Goal: Information Seeking & Learning: Learn about a topic

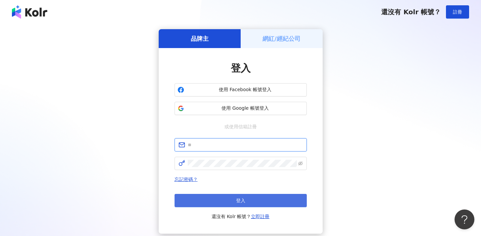
type input "**********"
click at [234, 201] on button "登入" at bounding box center [241, 200] width 132 height 13
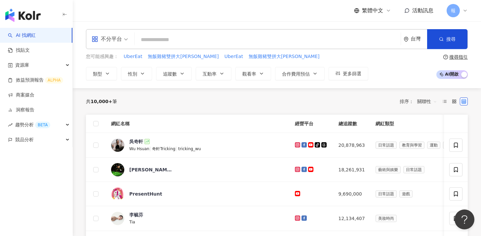
click at [176, 41] on input "search" at bounding box center [267, 39] width 261 height 13
type input "*"
type input "**"
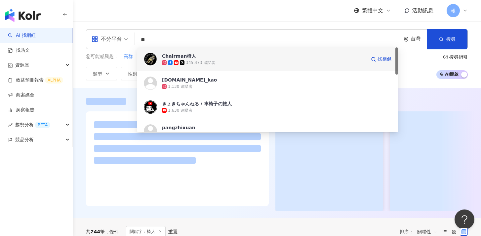
click at [223, 52] on div "Chairman椅人 345,473 追蹤者 找相似" at bounding box center [267, 59] width 261 height 24
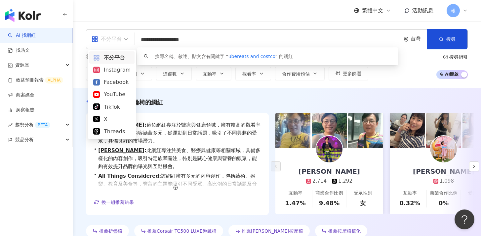
click at [110, 37] on div "不分平台" at bounding box center [107, 39] width 30 height 11
type input "**********"
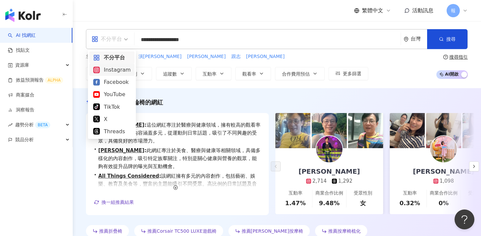
click at [114, 72] on div "Instagram" at bounding box center [111, 70] width 37 height 8
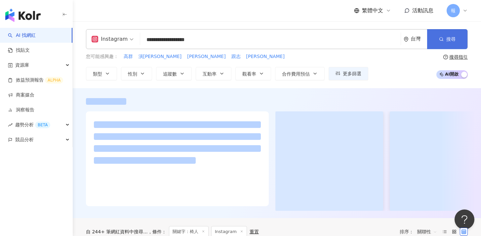
click at [452, 37] on span "搜尋" at bounding box center [451, 38] width 9 height 5
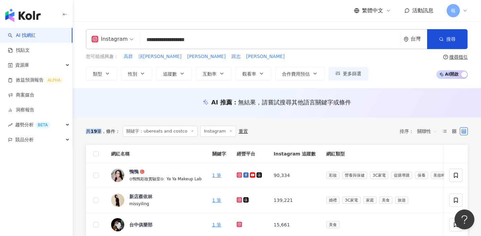
drag, startPoint x: 100, startPoint y: 130, endPoint x: 88, endPoint y: 130, distance: 12.2
click at [88, 130] on div "共 19 筆" at bounding box center [94, 130] width 16 height 5
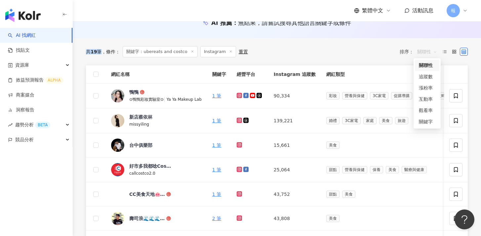
click at [431, 56] on span "關聯性" at bounding box center [428, 51] width 20 height 11
click at [430, 76] on div "追蹤數" at bounding box center [427, 76] width 17 height 7
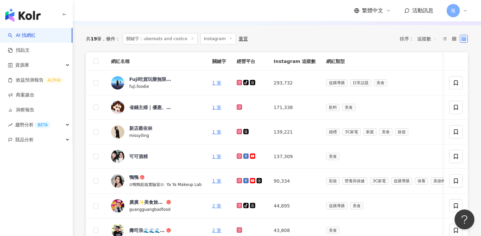
scroll to position [94, 0]
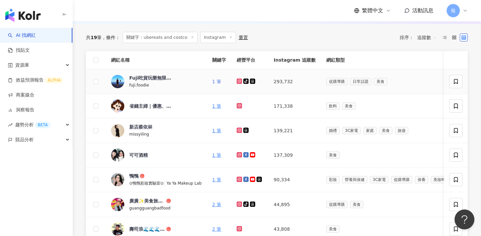
click at [217, 81] on link "1 筆" at bounding box center [216, 81] width 9 height 5
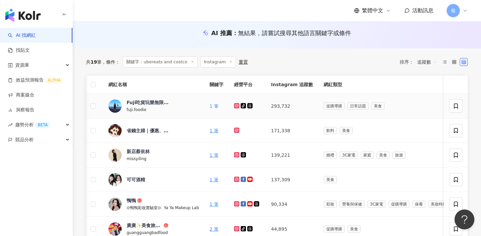
scroll to position [69, 0]
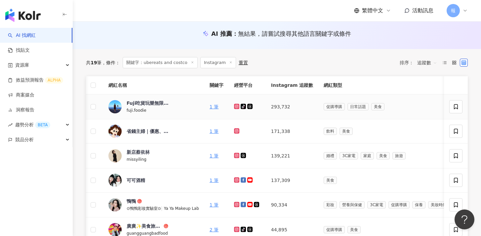
click at [215, 103] on td "1 筆" at bounding box center [217, 106] width 24 height 25
click at [214, 106] on link "1 筆" at bounding box center [214, 106] width 9 height 5
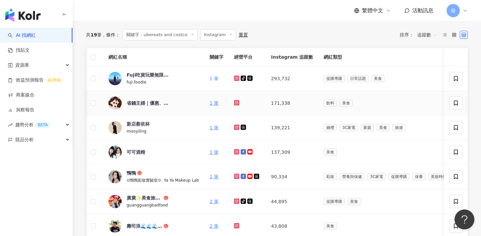
scroll to position [96, 0]
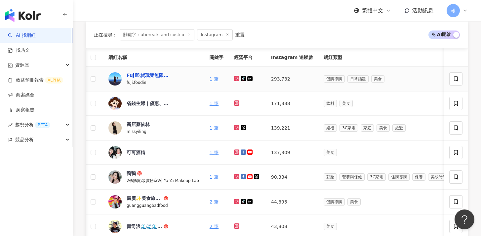
click at [149, 77] on div "Fuji吃貨玩樂無限公司" at bounding box center [148, 75] width 43 height 7
click at [215, 77] on link "1 筆" at bounding box center [214, 78] width 9 height 5
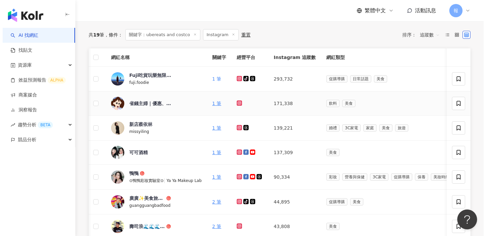
scroll to position [0, 0]
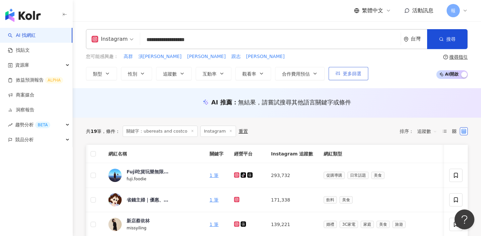
click at [354, 69] on button "更多篩選" at bounding box center [349, 73] width 40 height 13
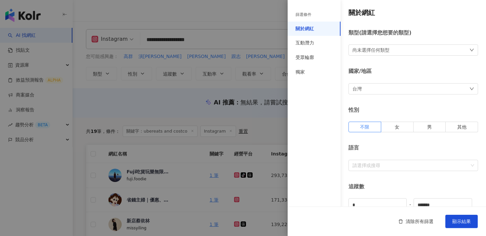
click at [354, 69] on div "國家/地區" at bounding box center [414, 71] width 130 height 7
click at [305, 71] on div "獨家" at bounding box center [314, 72] width 53 height 15
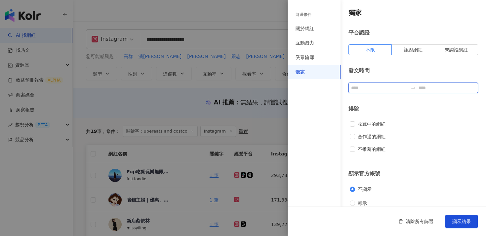
click at [373, 90] on input at bounding box center [379, 87] width 57 height 7
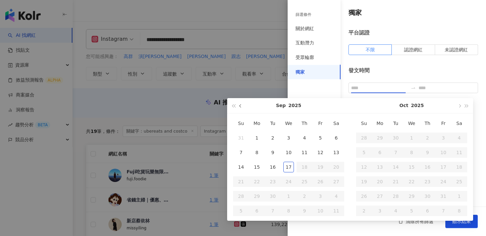
click at [241, 108] on button "button" at bounding box center [240, 105] width 7 height 15
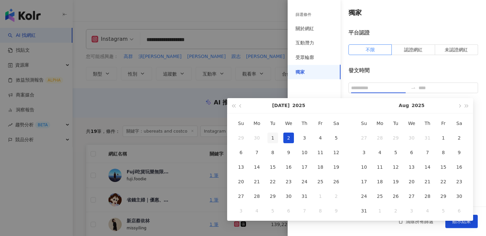
type input "**********"
click at [272, 138] on div "1" at bounding box center [273, 137] width 11 height 11
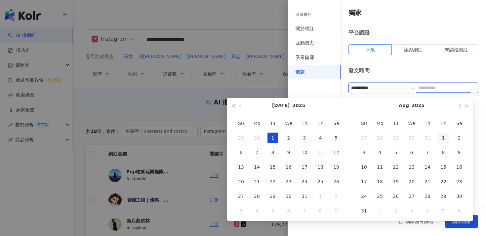
type input "**********"
click at [461, 107] on button "button" at bounding box center [459, 105] width 7 height 15
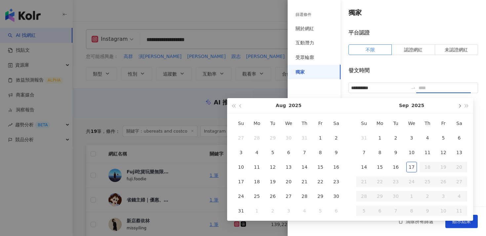
click at [461, 107] on button "button" at bounding box center [459, 105] width 7 height 15
click at [240, 107] on button "button" at bounding box center [240, 105] width 7 height 15
type input "**********"
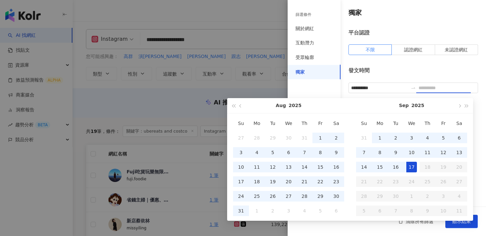
click at [412, 165] on div "17" at bounding box center [412, 166] width 11 height 11
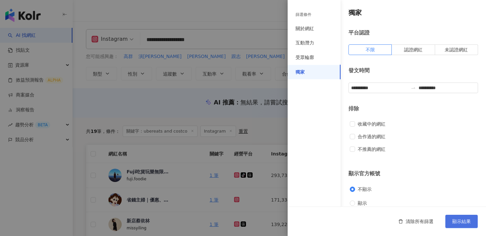
click at [455, 218] on button "顯示結果" at bounding box center [462, 220] width 32 height 13
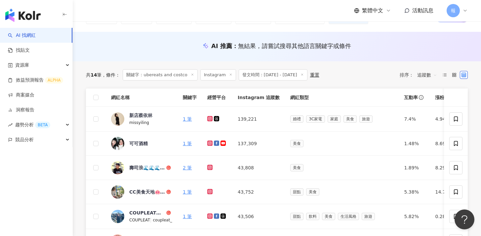
scroll to position [57, 0]
click at [296, 76] on span "發文時間：2025/7/1 - 2025/9/17" at bounding box center [273, 74] width 69 height 11
click at [320, 77] on div "共 14 筆 條件 ： 關鍵字：ubereats and costco Instagram 發文時間：2025/7/1 - 2025/9/17 重置" at bounding box center [203, 74] width 234 height 11
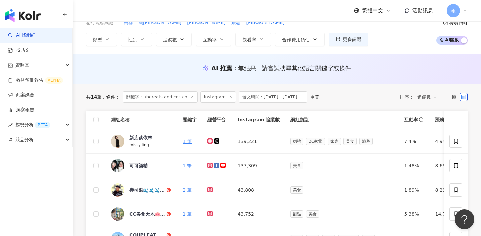
scroll to position [32, 0]
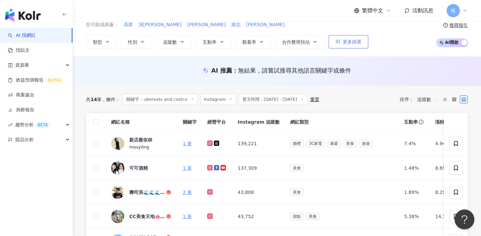
click at [361, 42] on span "更多篩選" at bounding box center [352, 41] width 19 height 5
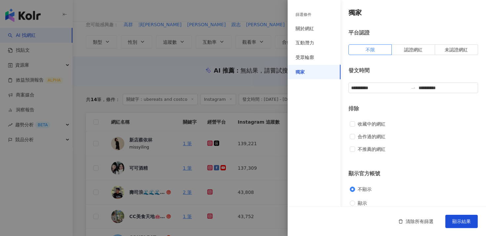
click at [435, 93] on div "**********" at bounding box center [387, 107] width 199 height 214
click at [435, 90] on input "**********" at bounding box center [447, 87] width 57 height 7
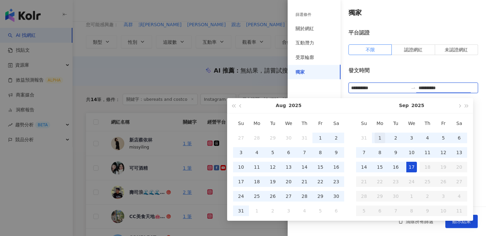
type input "**********"
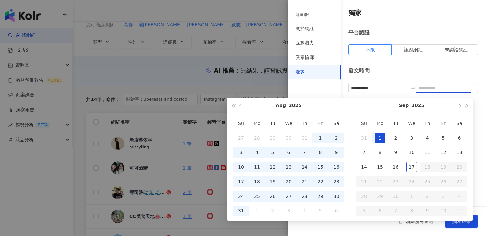
click at [378, 135] on div "1" at bounding box center [380, 137] width 11 height 11
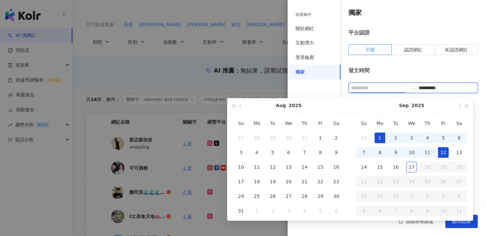
type input "**********"
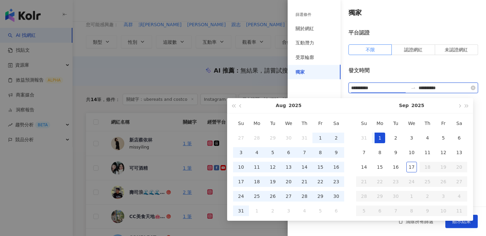
click at [369, 89] on input "**********" at bounding box center [379, 87] width 57 height 7
click at [400, 75] on div "**********" at bounding box center [414, 80] width 130 height 26
type input "**********"
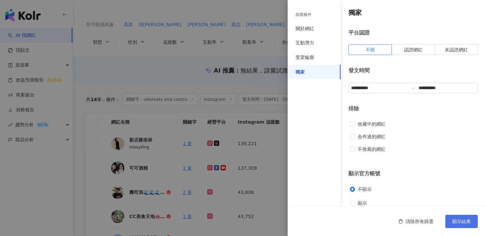
click at [463, 224] on button "顯示結果" at bounding box center [462, 220] width 32 height 13
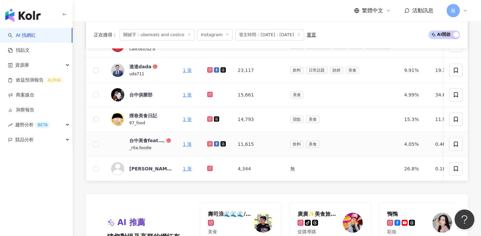
scroll to position [291, 0]
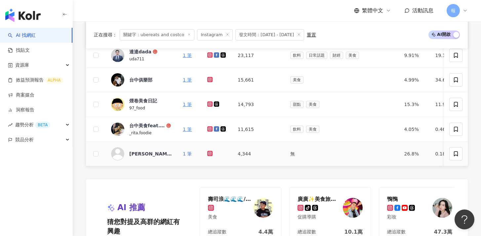
click at [191, 153] on link "1 筆" at bounding box center [187, 153] width 9 height 5
click at [26, 140] on span "競品分析" at bounding box center [24, 139] width 19 height 15
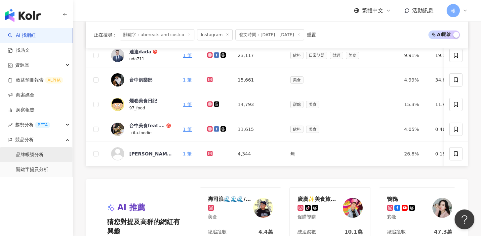
click at [31, 155] on link "品牌帳號分析" at bounding box center [30, 154] width 28 height 7
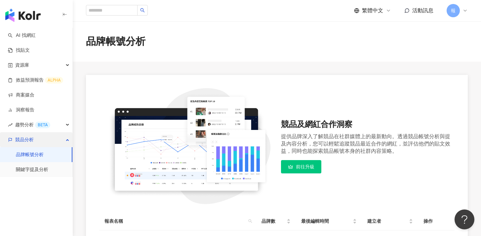
click at [45, 135] on div "競品分析" at bounding box center [36, 139] width 72 height 15
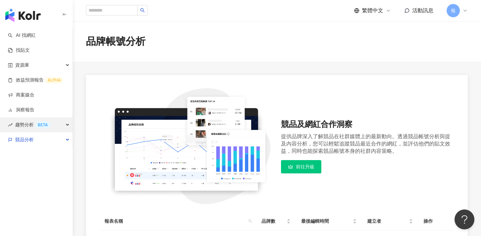
click at [44, 123] on div "BETA" at bounding box center [42, 124] width 15 height 7
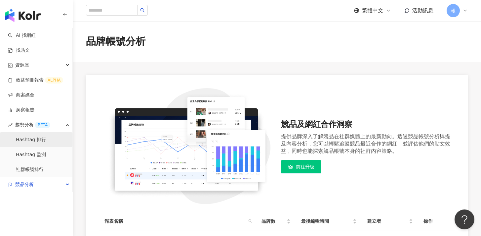
click at [37, 139] on link "Hashtag 排行" at bounding box center [31, 139] width 30 height 7
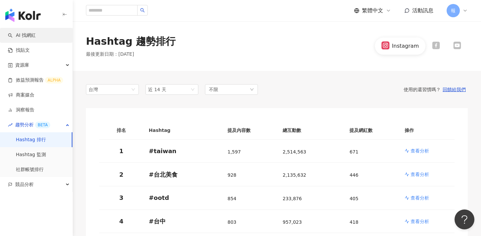
click at [32, 32] on link "AI 找網紅" at bounding box center [22, 35] width 28 height 7
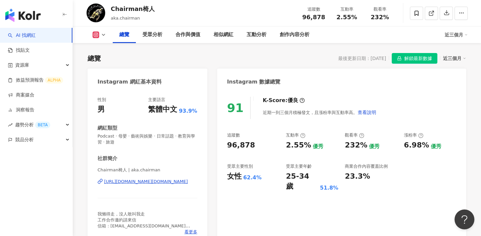
scroll to position [38, 0]
click at [361, 145] on div "232%" at bounding box center [356, 145] width 23 height 10
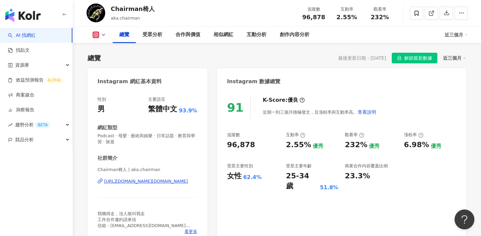
click at [251, 177] on div "62.4%" at bounding box center [253, 176] width 19 height 7
click at [252, 177] on div "62.4%" at bounding box center [253, 176] width 19 height 7
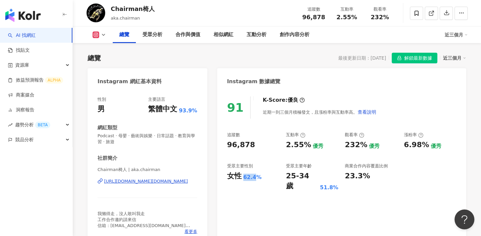
click at [252, 177] on div "62.4%" at bounding box center [253, 176] width 19 height 7
click at [302, 171] on div "25-34 歲" at bounding box center [302, 181] width 32 height 21
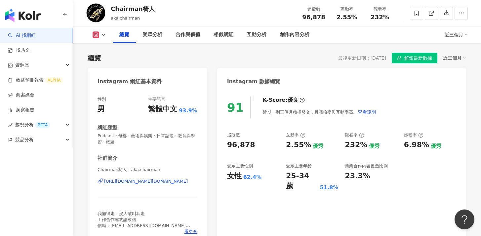
click at [243, 177] on div "女性 62.4%" at bounding box center [253, 176] width 52 height 10
drag, startPoint x: 235, startPoint y: 177, endPoint x: 328, endPoint y: 177, distance: 93.3
click at [328, 177] on div "追蹤數 96,878 互動率 2.55% 優秀 觀看率 232% 優秀 漲粉率 6.98% 優秀 受眾主要性別 女性 62.4% 受眾主要年齡 25-34 歲…" at bounding box center [341, 161] width 229 height 59
click at [103, 36] on icon at bounding box center [103, 34] width 5 height 5
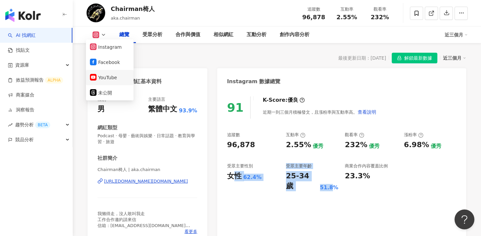
click at [116, 80] on button "YouTube" at bounding box center [110, 77] width 40 height 9
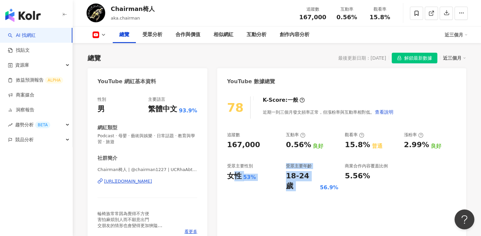
click at [271, 171] on div "女性 53%" at bounding box center [253, 176] width 52 height 10
drag, startPoint x: 257, startPoint y: 175, endPoint x: 304, endPoint y: 180, distance: 46.6
click at [304, 180] on div "追蹤數 167,000 互動率 0.56% 良好 觀看率 15.8% 普通 漲粉率 2.99% 良好 受眾主要性別 女性 53% 受眾主要年齡 18-24 歲…" at bounding box center [341, 161] width 229 height 59
click at [304, 180] on div "18-24 歲" at bounding box center [302, 181] width 32 height 21
